Goal: Information Seeking & Learning: Learn about a topic

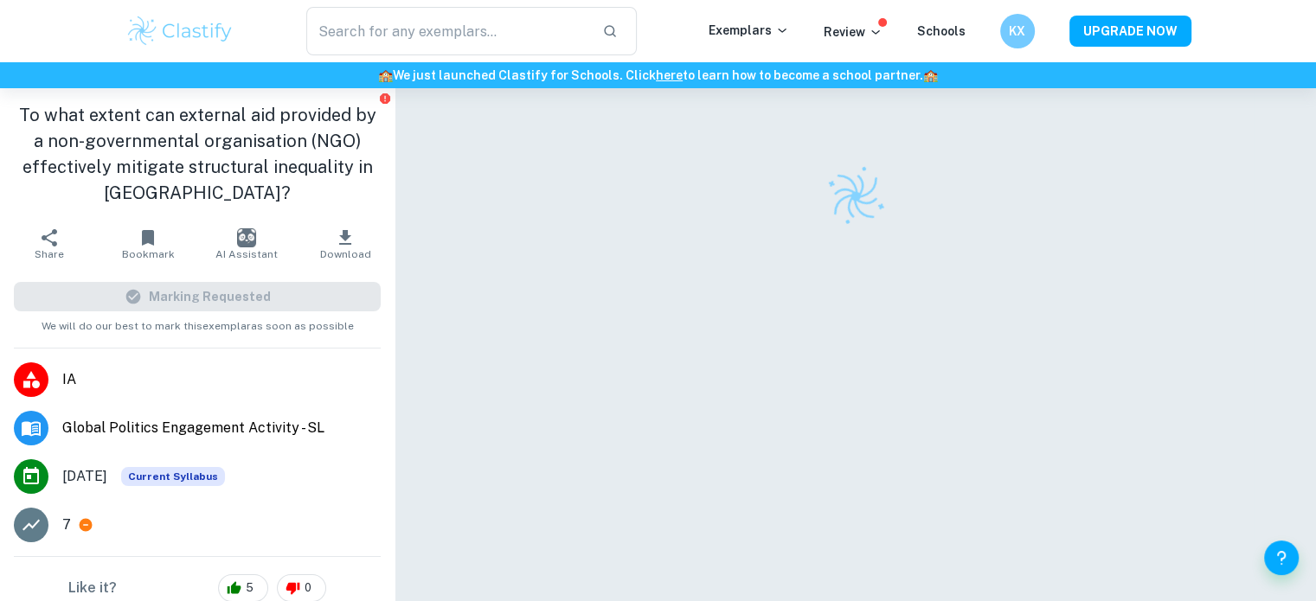
click at [194, 26] on img at bounding box center [180, 31] width 110 height 35
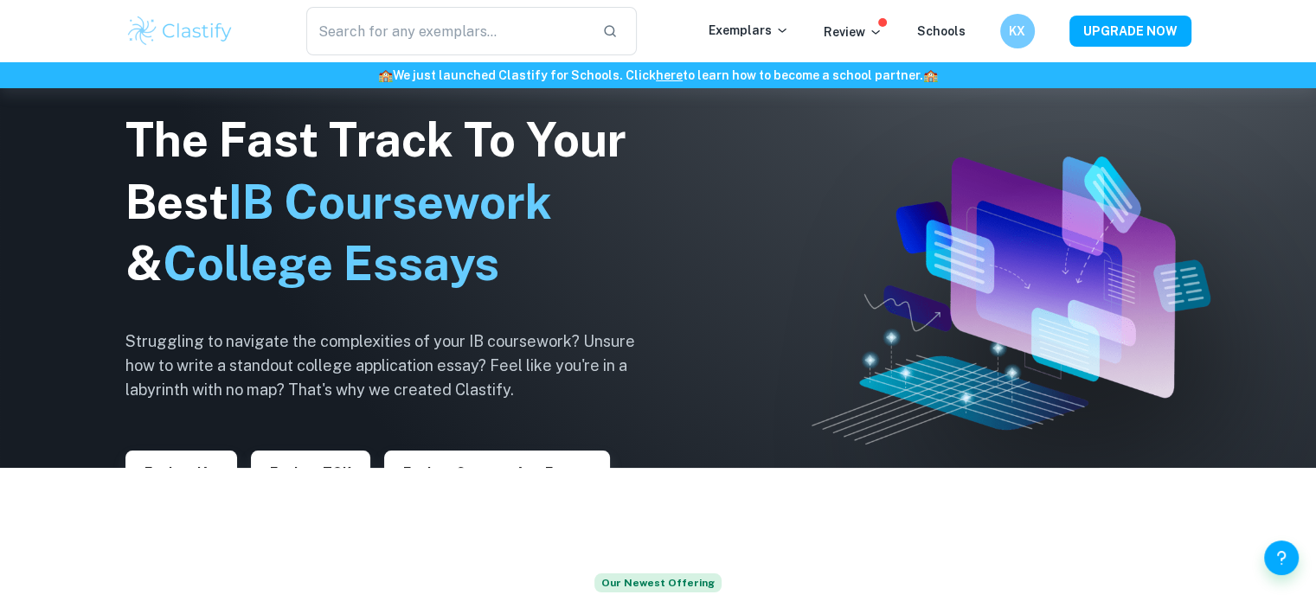
scroll to position [135, 0]
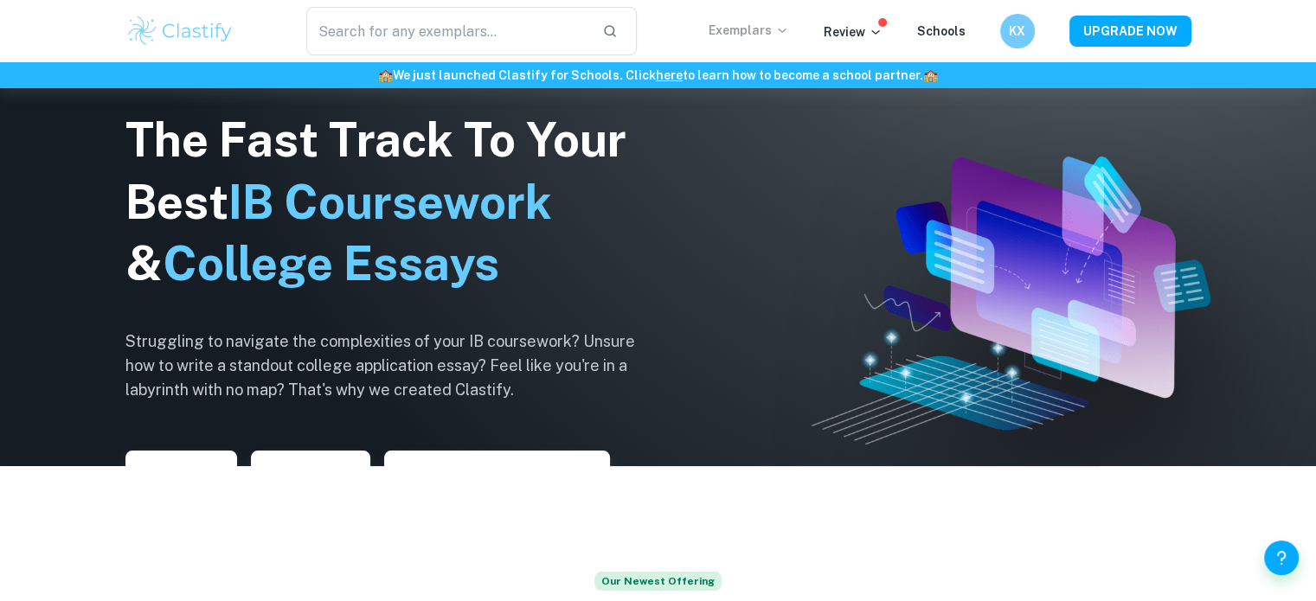
click at [771, 25] on p "Exemplars" at bounding box center [749, 30] width 80 height 19
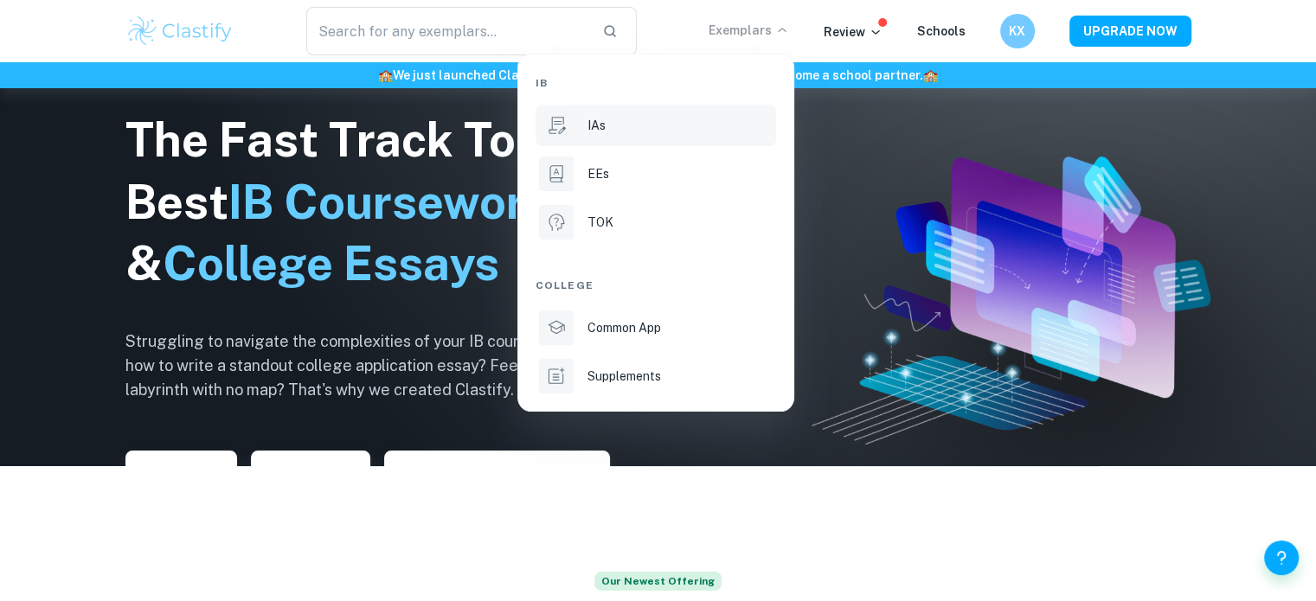
click at [600, 127] on p "IAs" at bounding box center [596, 125] width 18 height 19
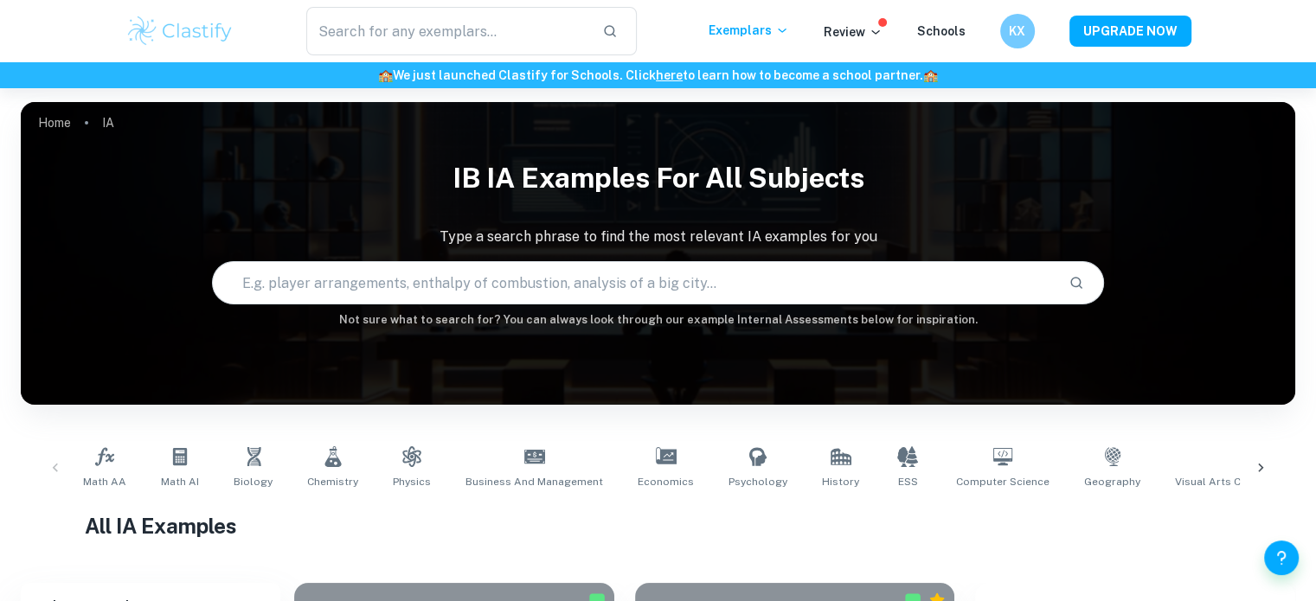
click at [578, 276] on input "text" at bounding box center [634, 283] width 842 height 48
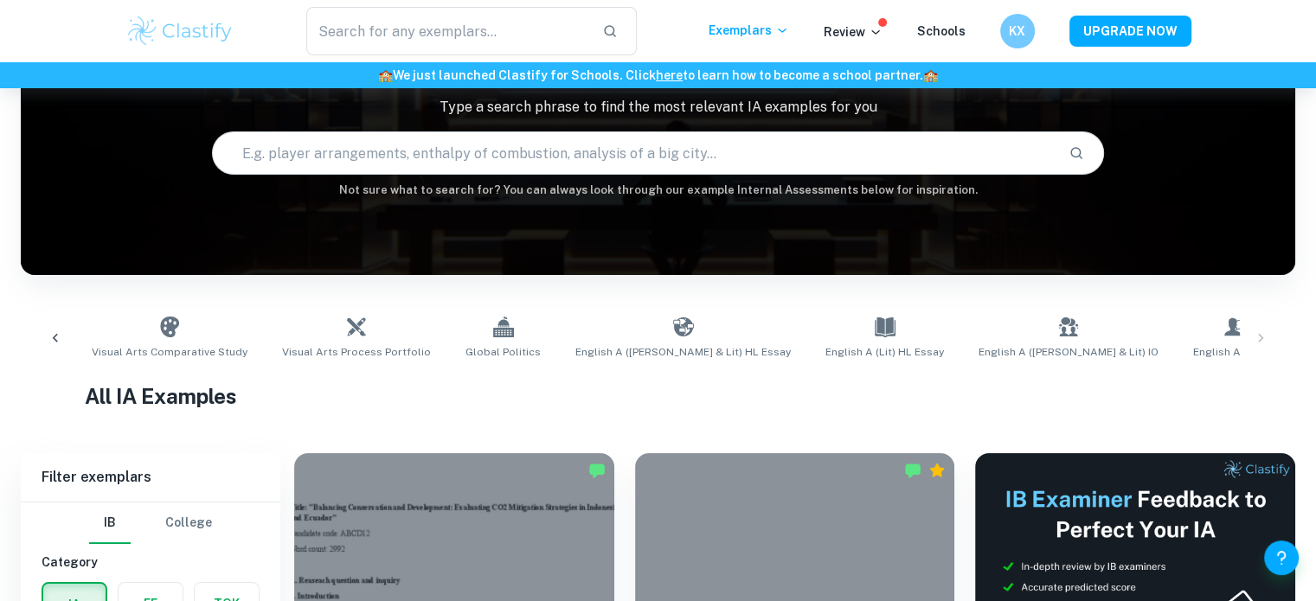
scroll to position [0, 1167]
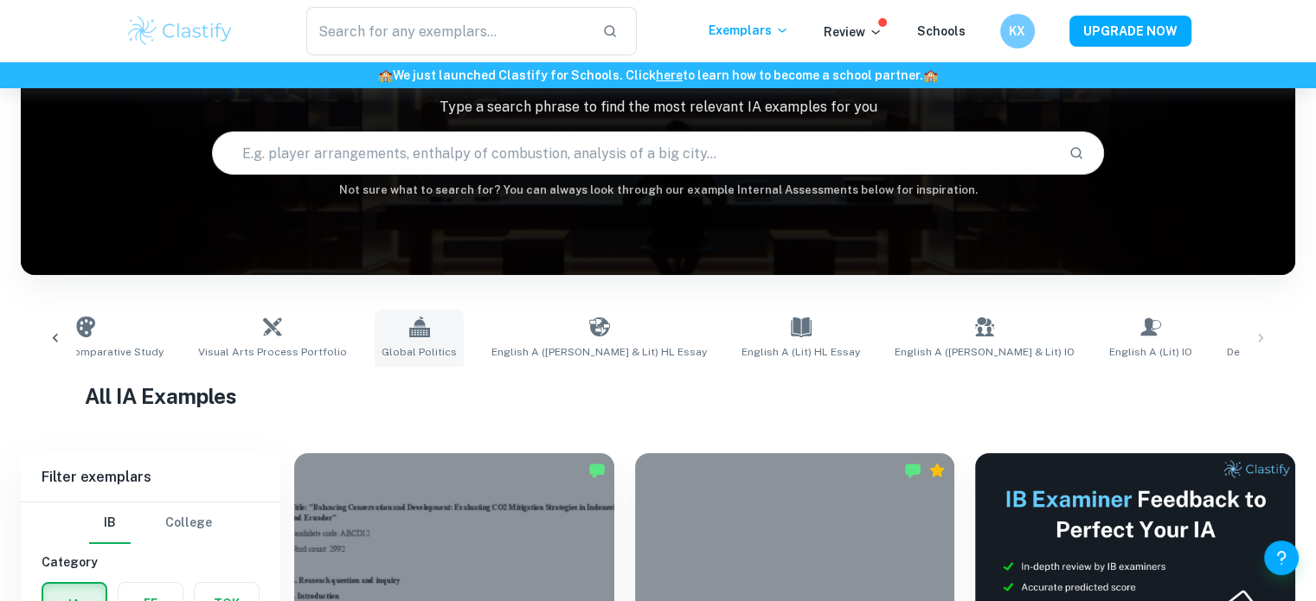
click at [391, 340] on link "Global Politics" at bounding box center [419, 338] width 89 height 57
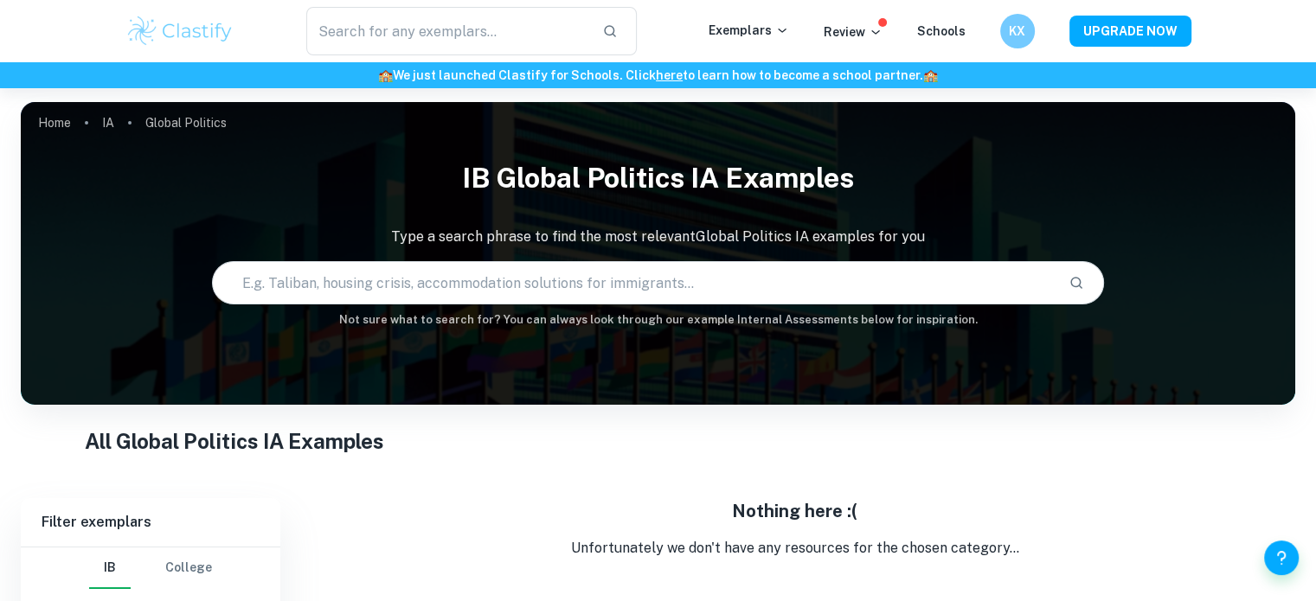
click at [392, 273] on input "text" at bounding box center [634, 283] width 842 height 48
click at [392, 273] on input "gl" at bounding box center [614, 283] width 802 height 48
type input "g"
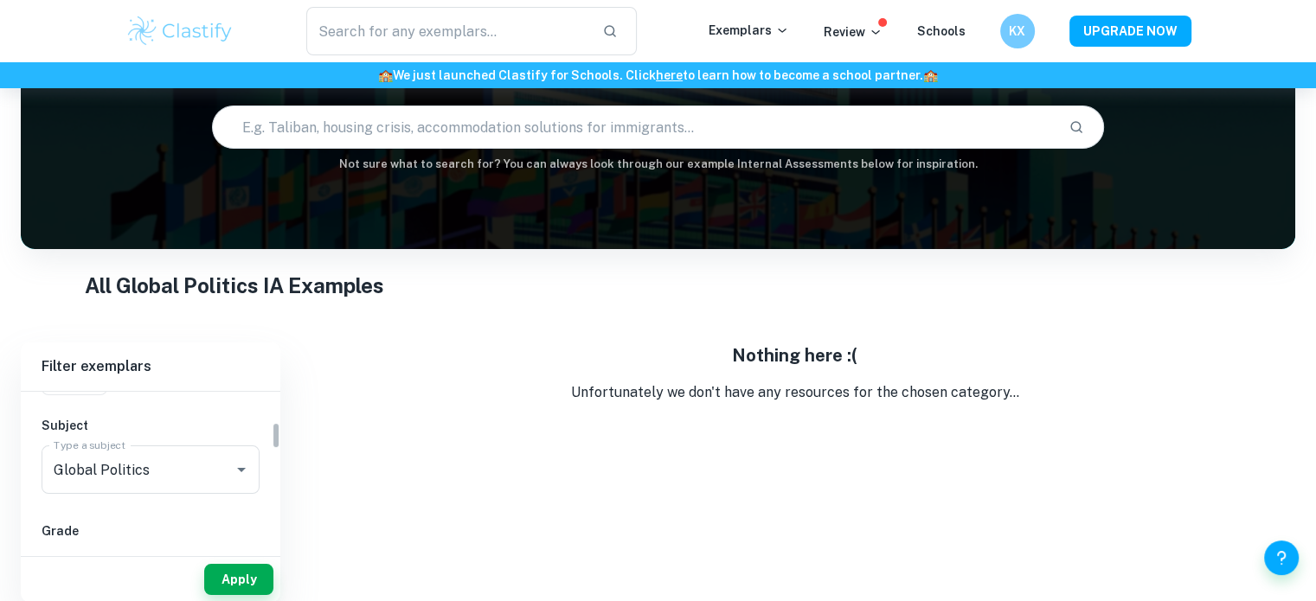
scroll to position [197, 0]
click at [165, 459] on input "Global Politics" at bounding box center [126, 447] width 154 height 33
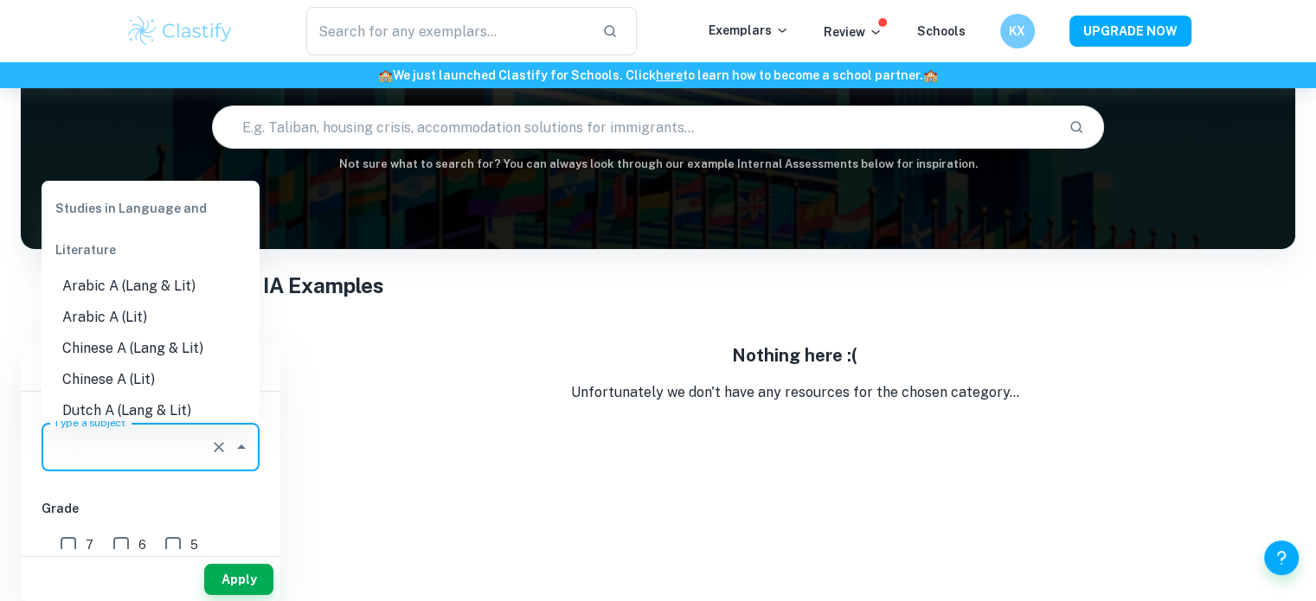
type input "n"
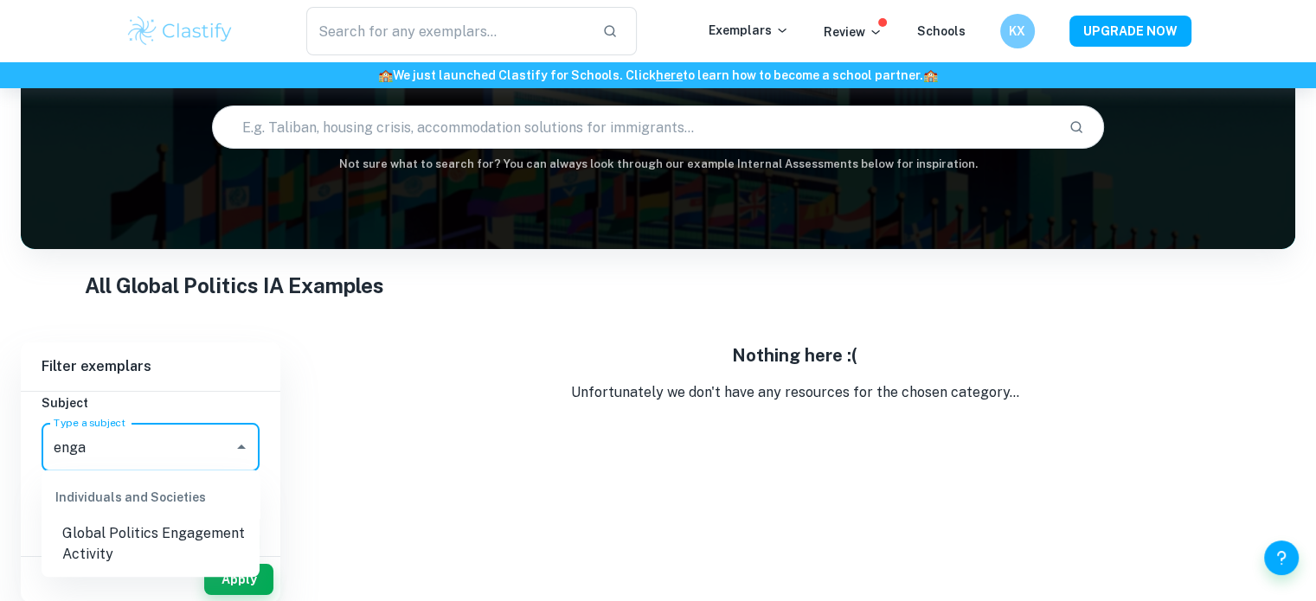
click at [179, 545] on li "Global Politics Engagement Activity" at bounding box center [151, 544] width 218 height 52
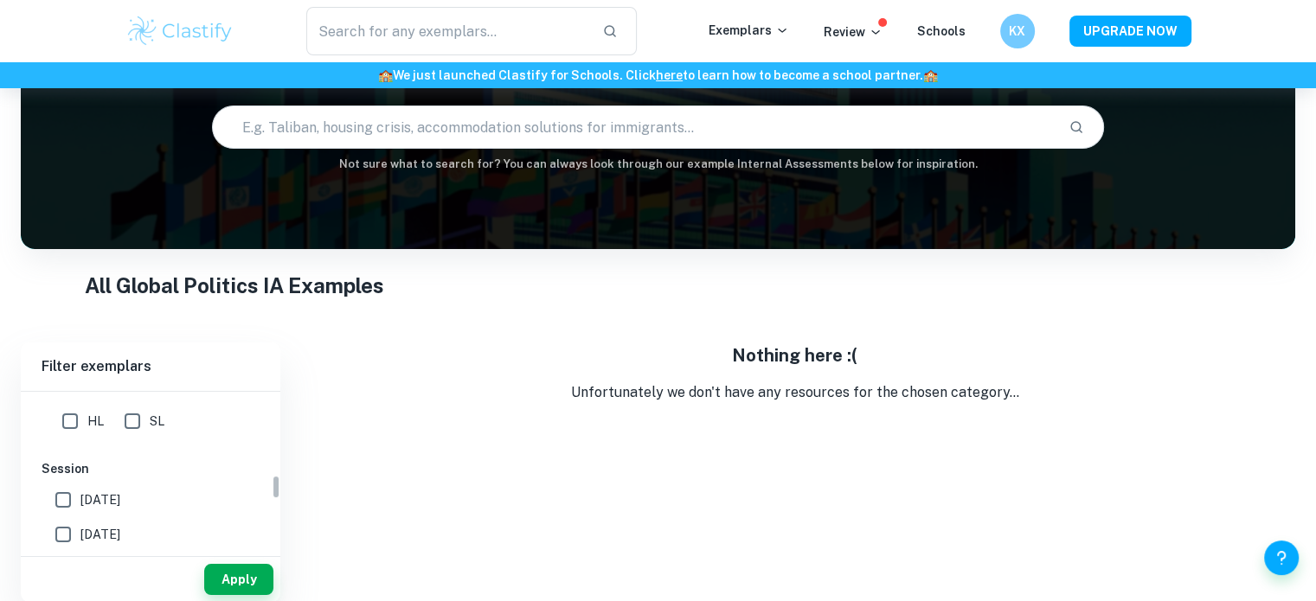
scroll to position [556, 0]
type input "Global Politics Engagement Activity"
click at [87, 475] on span "[DATE]" at bounding box center [100, 472] width 40 height 19
click at [80, 475] on input "[DATE]" at bounding box center [63, 472] width 35 height 35
checkbox input "true"
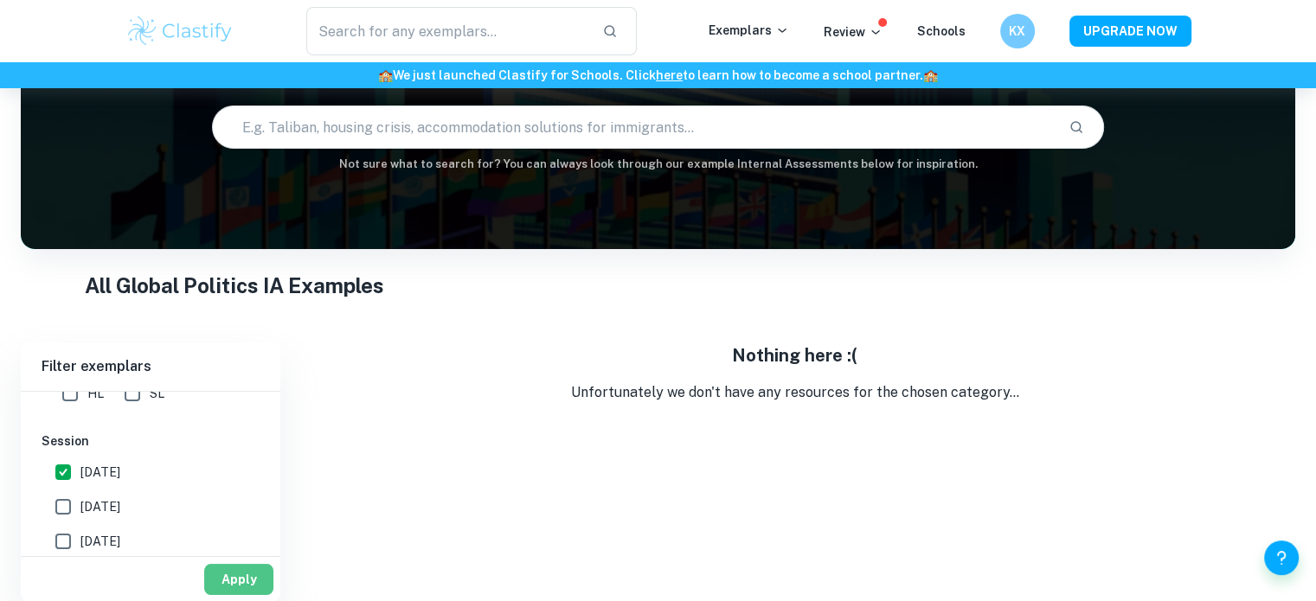
click at [255, 574] on button "Apply" at bounding box center [238, 579] width 69 height 31
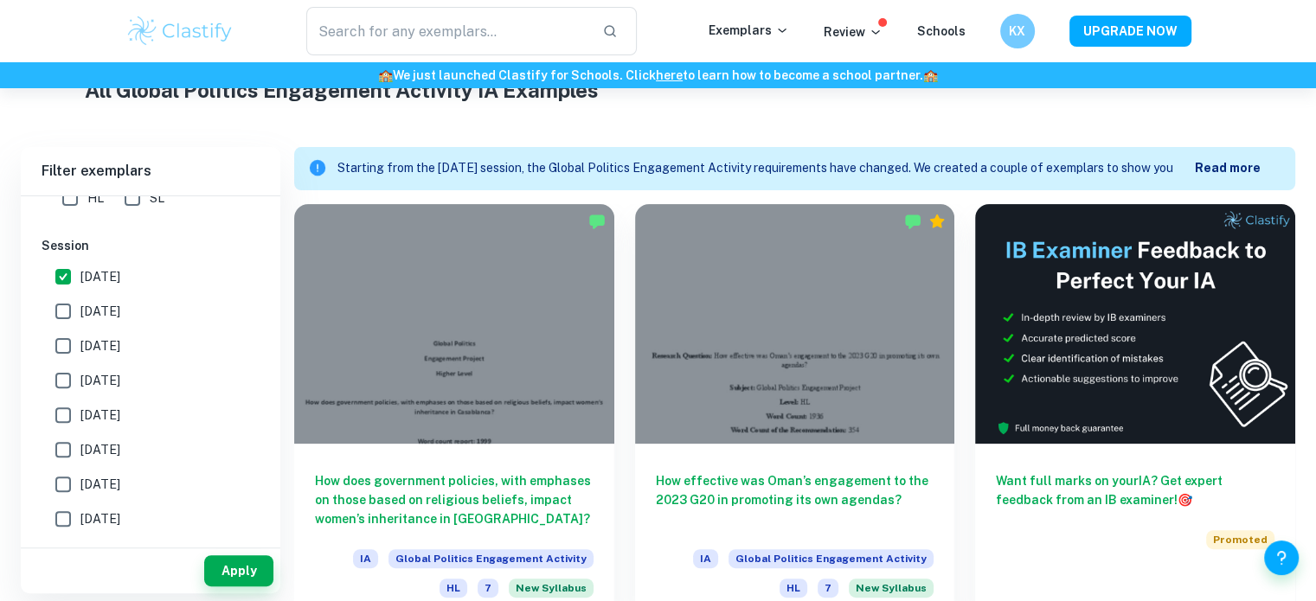
scroll to position [436, 0]
click at [1212, 166] on b "Read more" at bounding box center [1228, 168] width 66 height 14
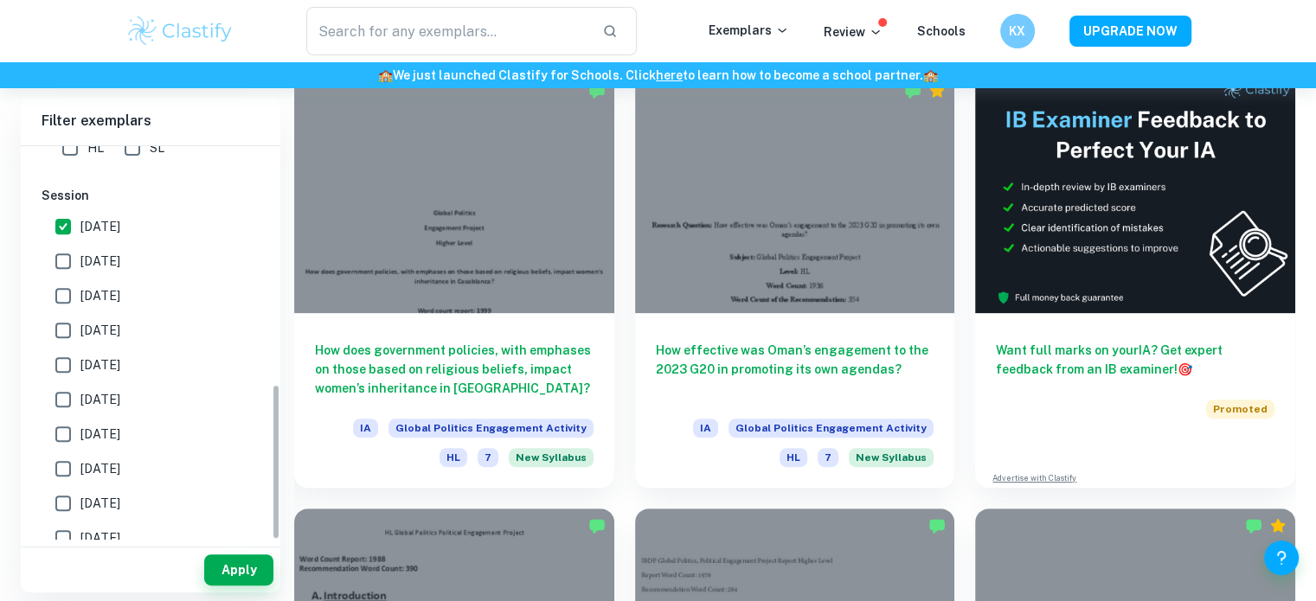
scroll to position [604, 0]
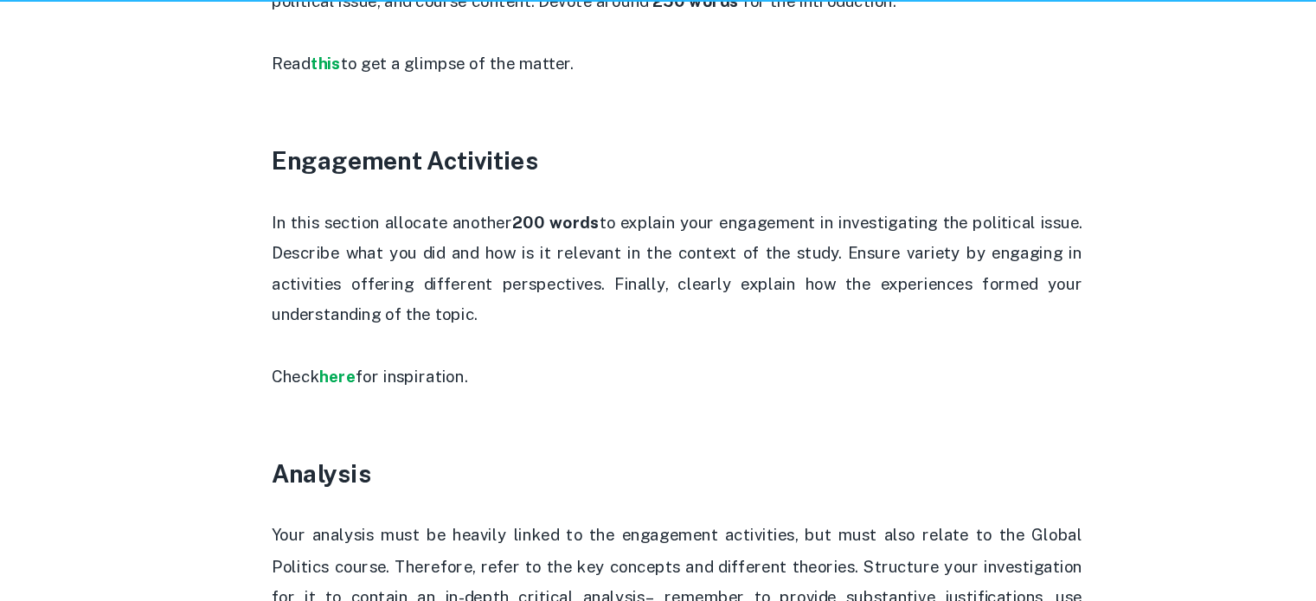
scroll to position [1186, 0]
click at [369, 409] on strong "here" at bounding box center [368, 408] width 31 height 16
click at [365, 137] on strong "this" at bounding box center [358, 140] width 26 height 16
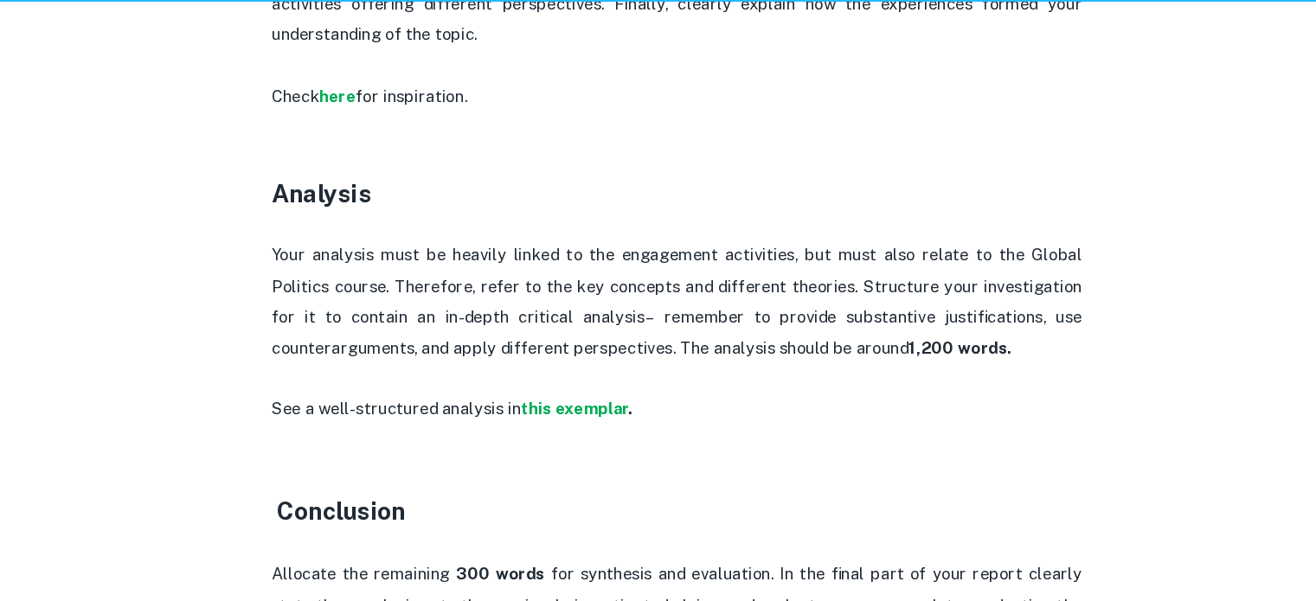
scroll to position [1426, 0]
click at [574, 436] on strong "this exemplar" at bounding box center [571, 435] width 92 height 16
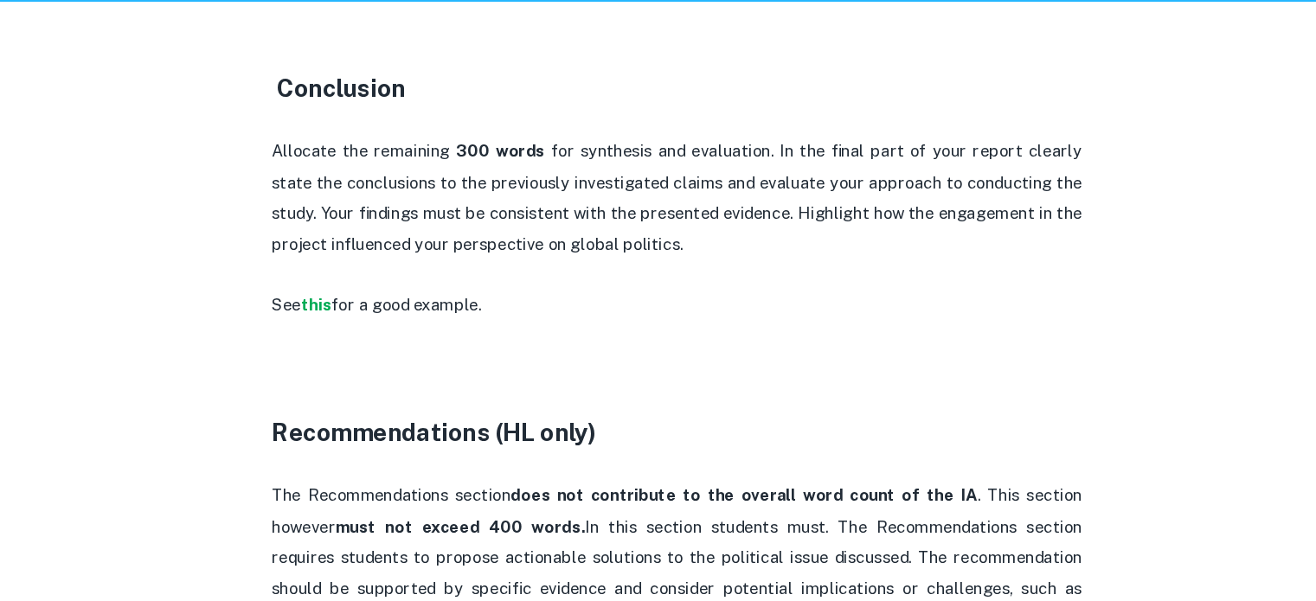
scroll to position [1803, 0]
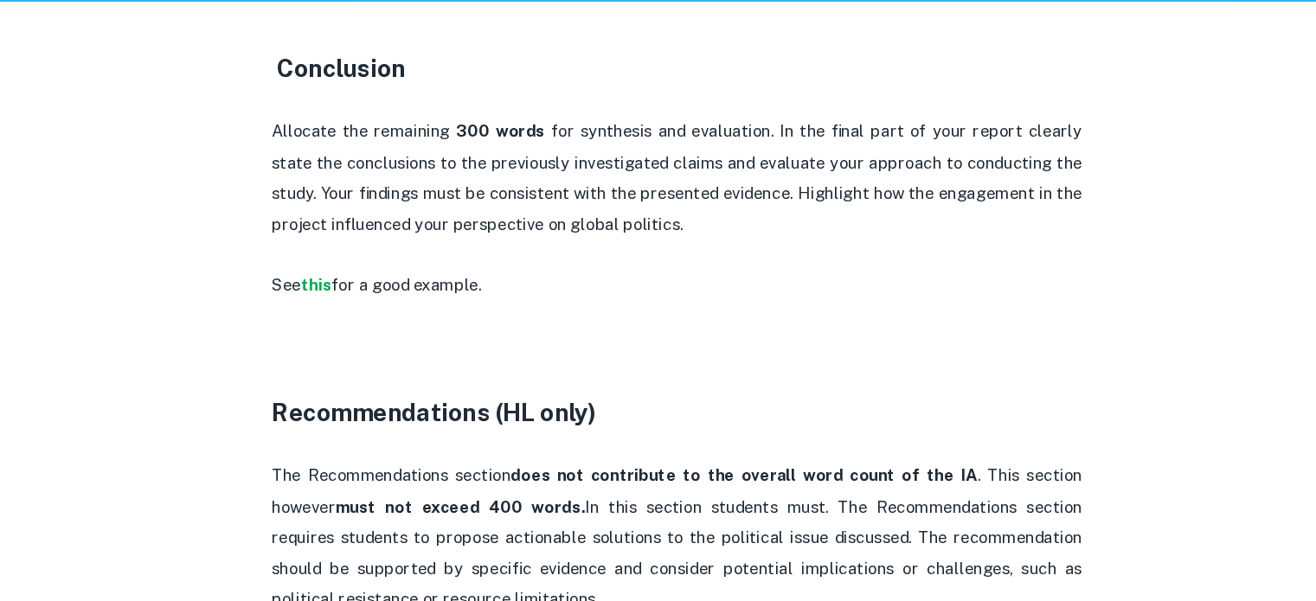
click at [355, 340] on p "See this for a good example." at bounding box center [658, 331] width 692 height 26
click at [354, 334] on strong "this" at bounding box center [350, 331] width 26 height 16
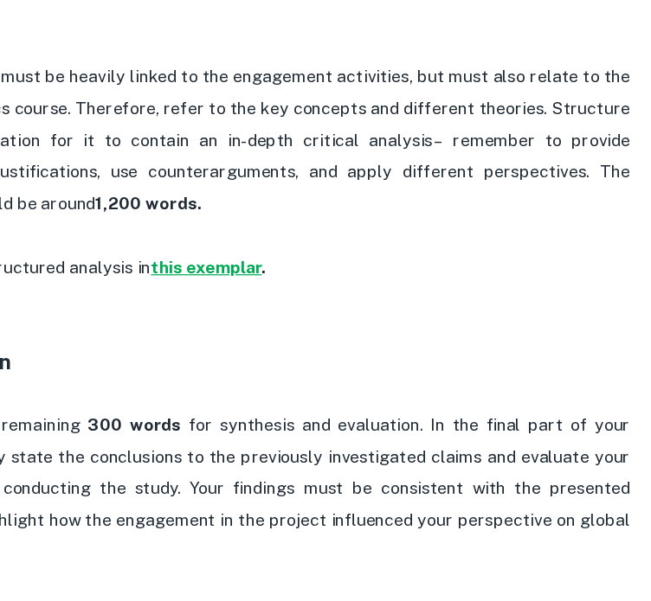
scroll to position [1544, 0]
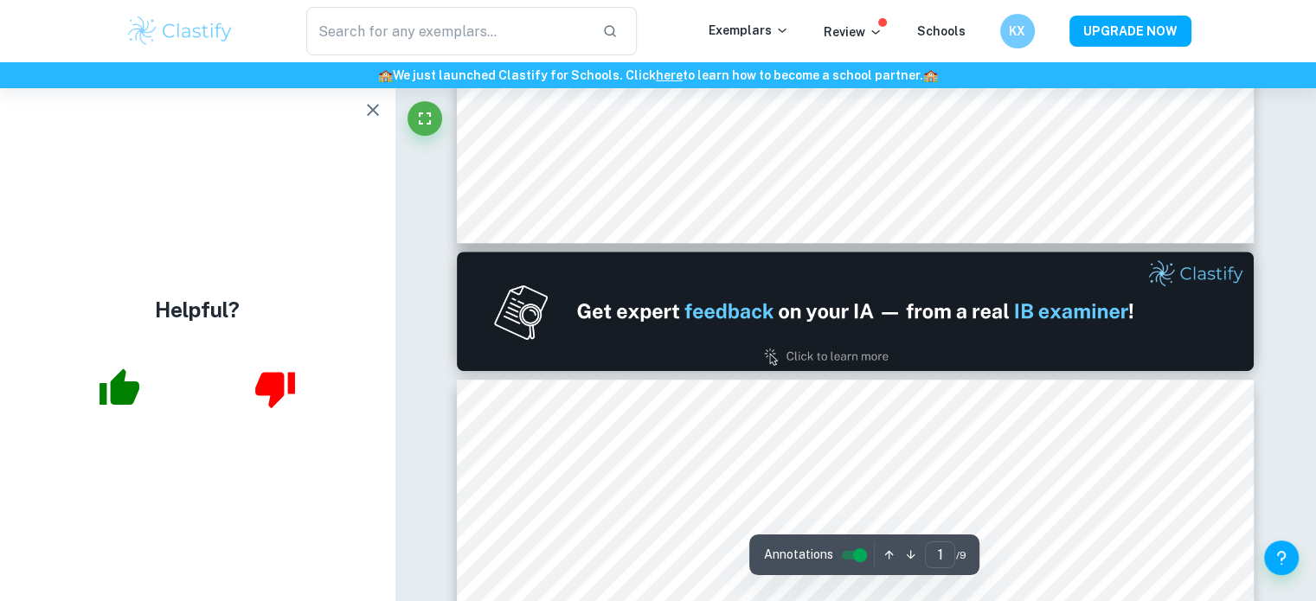
scroll to position [998, 0]
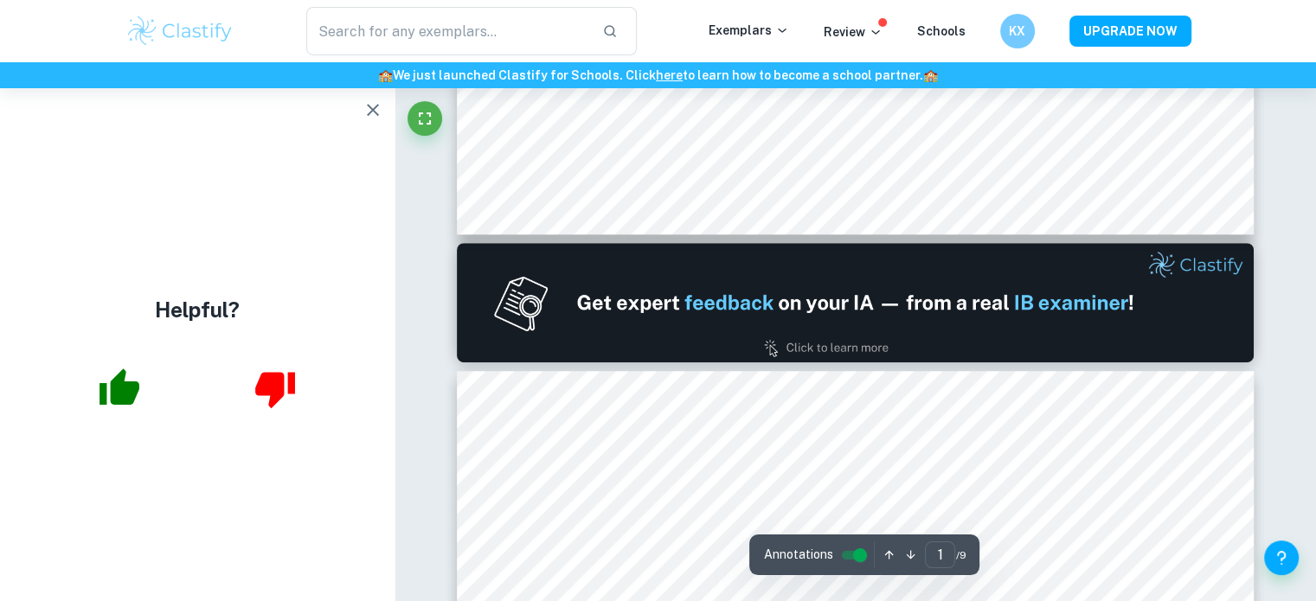
click at [364, 107] on icon "button" at bounding box center [373, 110] width 21 height 21
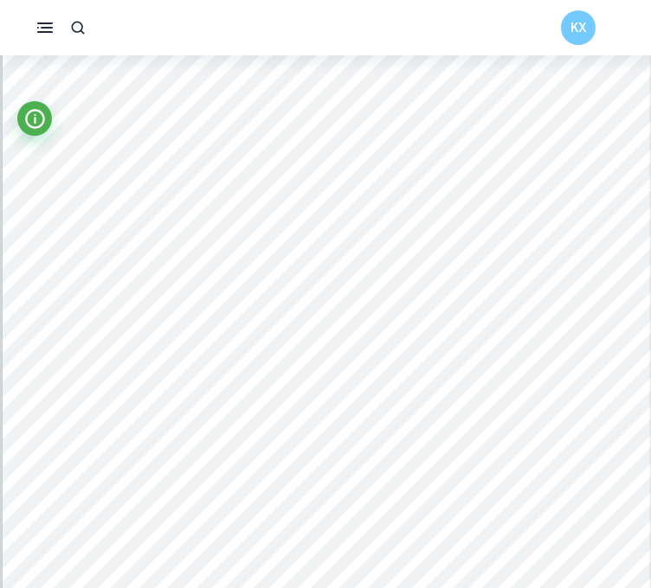
scroll to position [1405, 0]
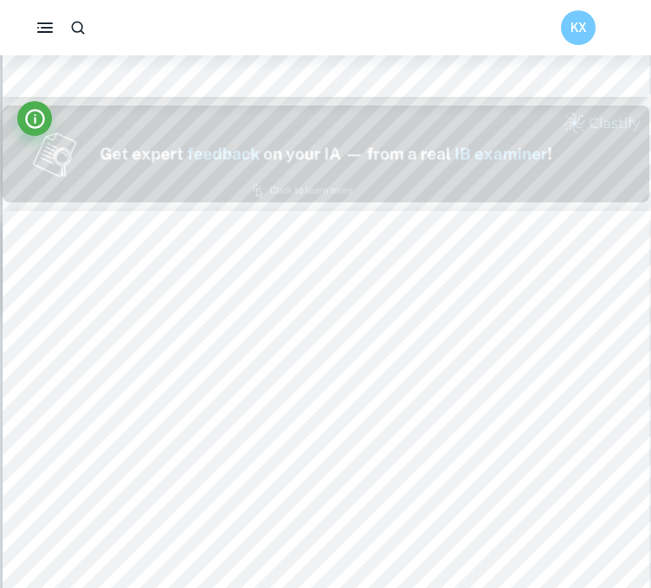
type input "1"
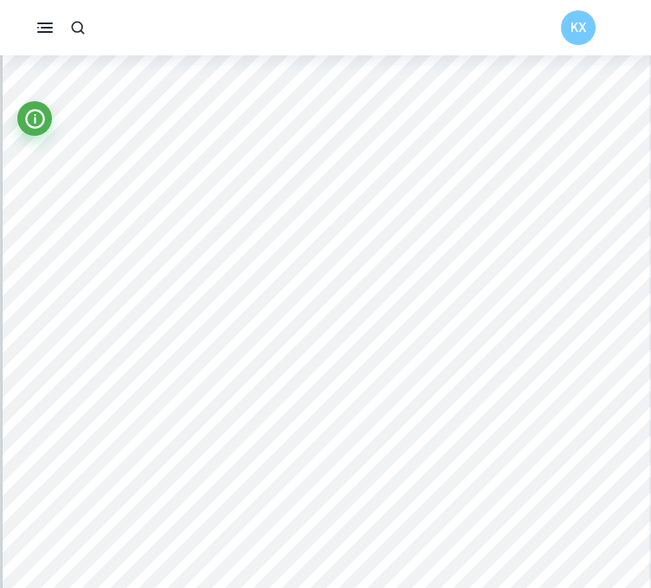
scroll to position [142, 0]
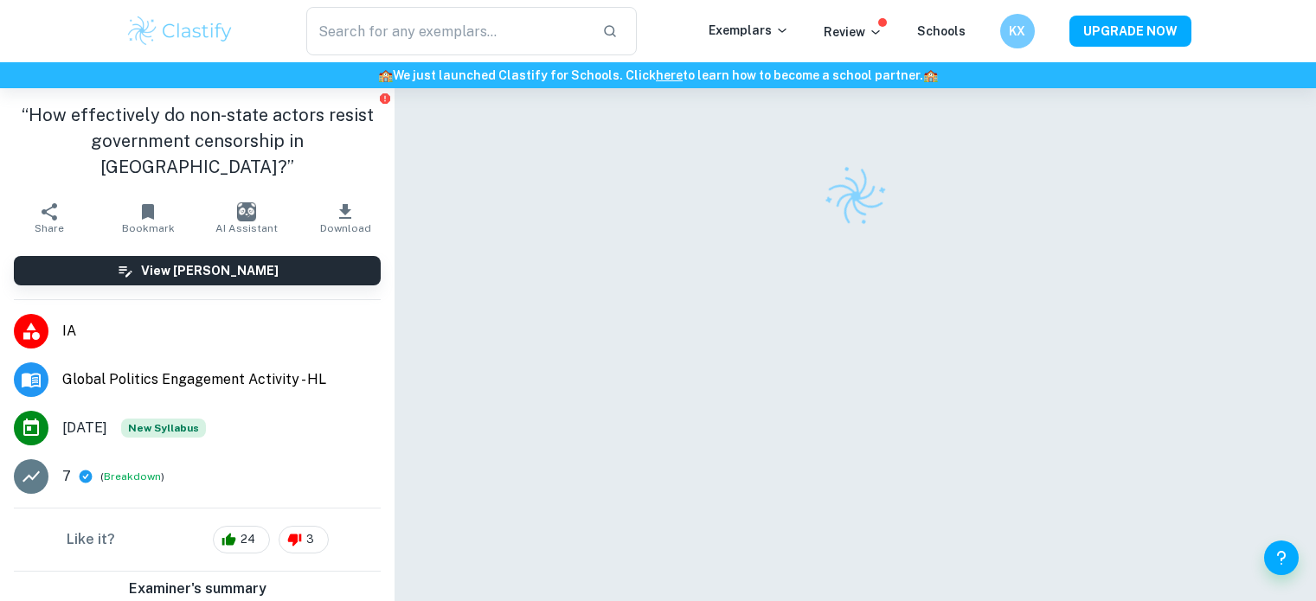
checkbox input "true"
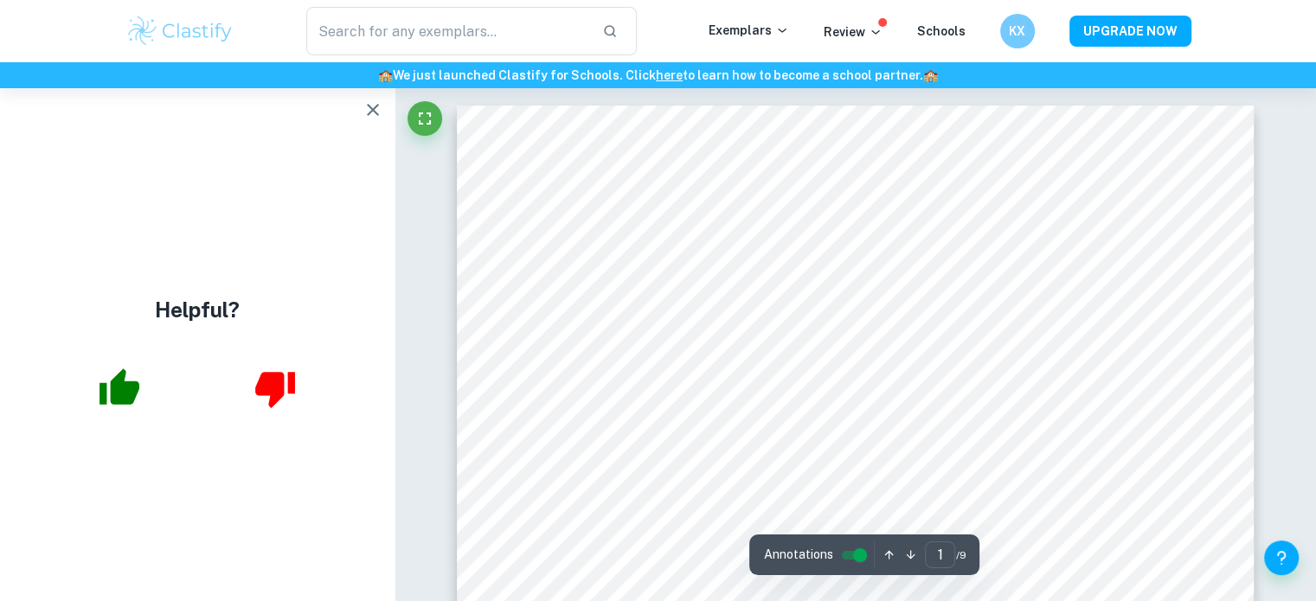
click at [364, 112] on icon "button" at bounding box center [373, 110] width 21 height 21
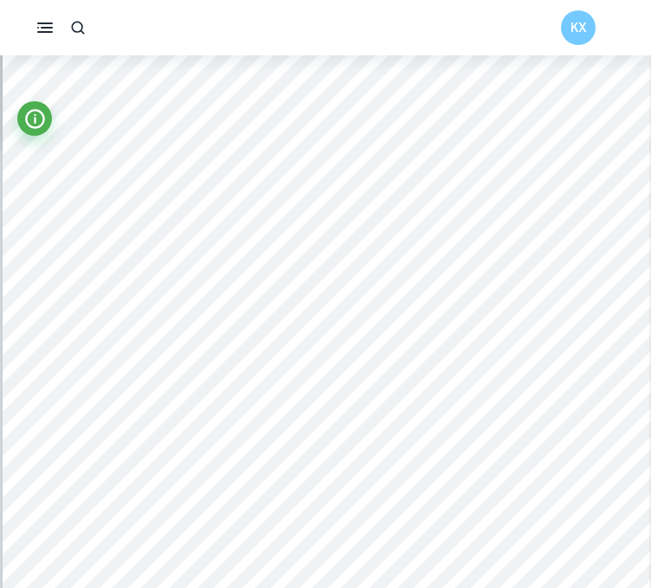
scroll to position [3295, 0]
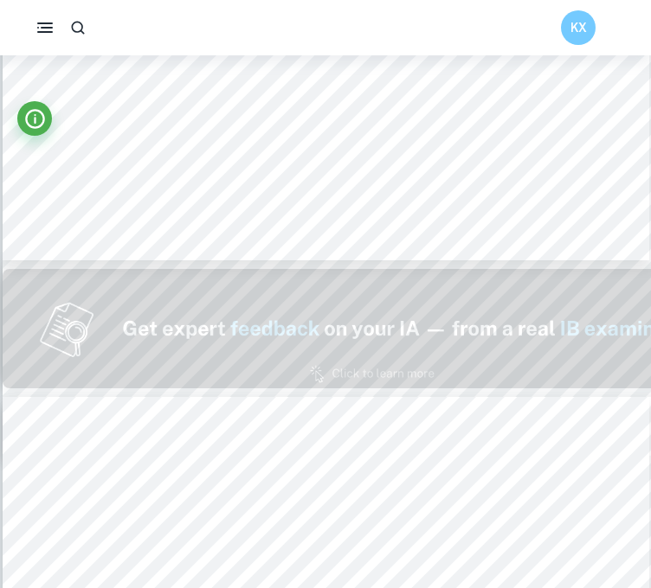
type input "1"
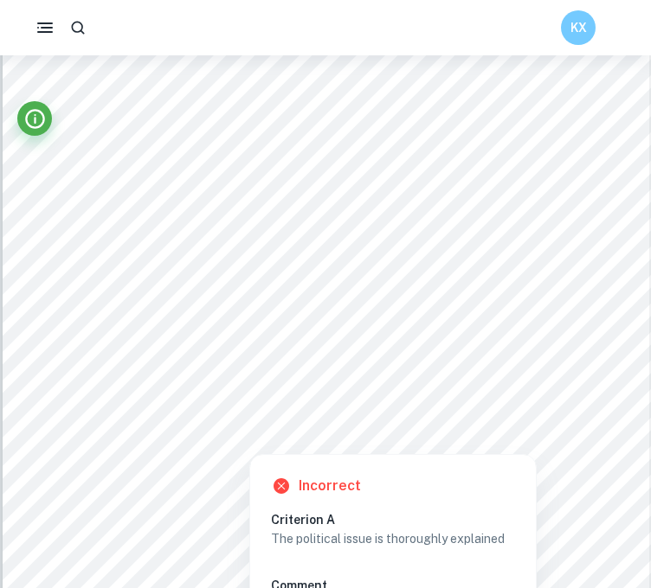
scroll to position [164, 0]
